Goal: Check status: Check status

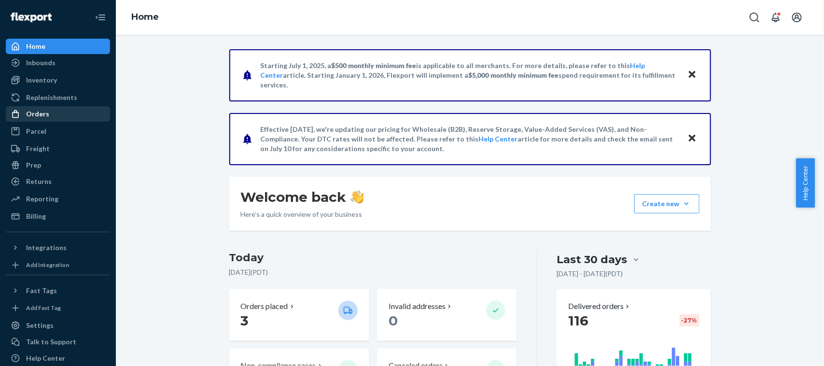
click at [36, 116] on div "Orders" at bounding box center [37, 114] width 23 height 10
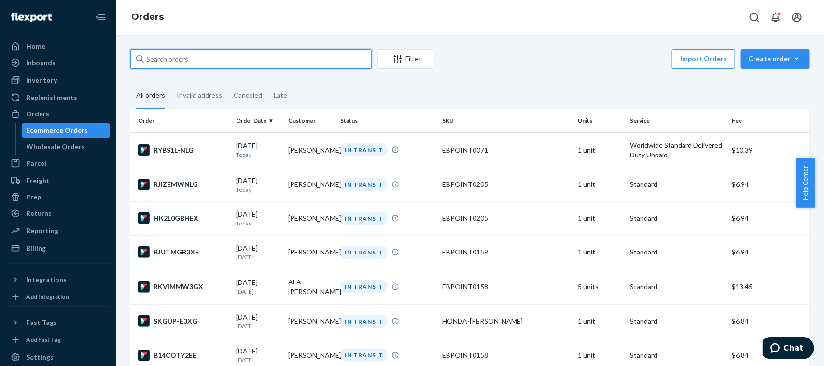
click at [274, 54] on input "text" at bounding box center [250, 58] width 241 height 19
paste input "[PERSON_NAME]"
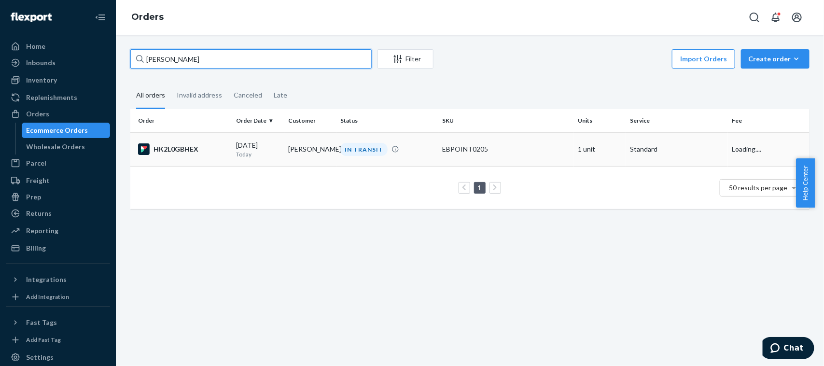
type input "[PERSON_NAME]"
click at [298, 158] on td "[PERSON_NAME]" at bounding box center [310, 149] width 52 height 34
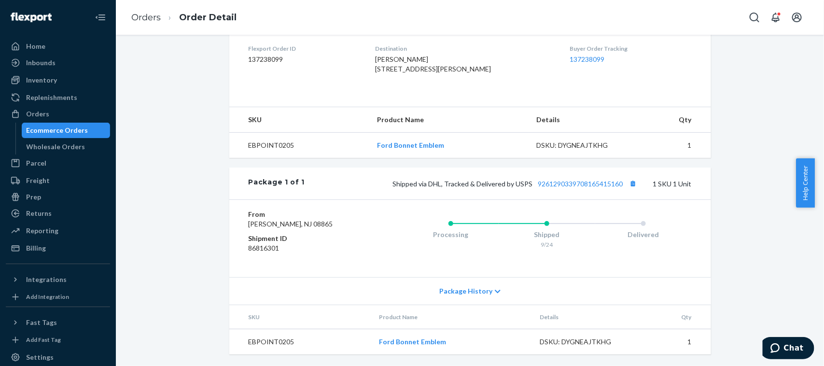
scroll to position [267, 0]
click at [633, 186] on button "Copy tracking number" at bounding box center [633, 183] width 13 height 13
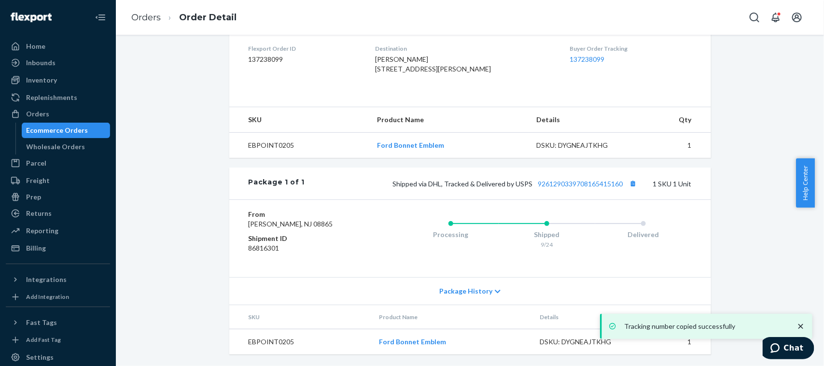
click at [78, 129] on div "Ecommerce Orders" at bounding box center [58, 131] width 62 height 10
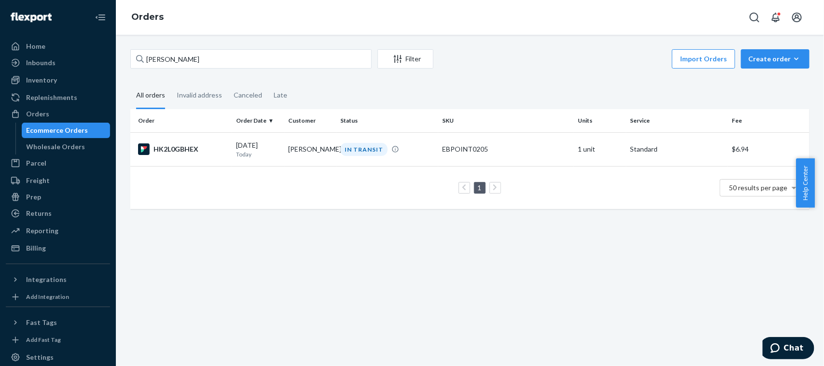
click at [331, 239] on div "[PERSON_NAME] Filter Import Orders Create order Ecommerce order Removal order A…" at bounding box center [470, 200] width 708 height 331
click at [42, 124] on div "Ecommerce Orders" at bounding box center [66, 131] width 87 height 14
